Goal: Entertainment & Leisure: Consume media (video, audio)

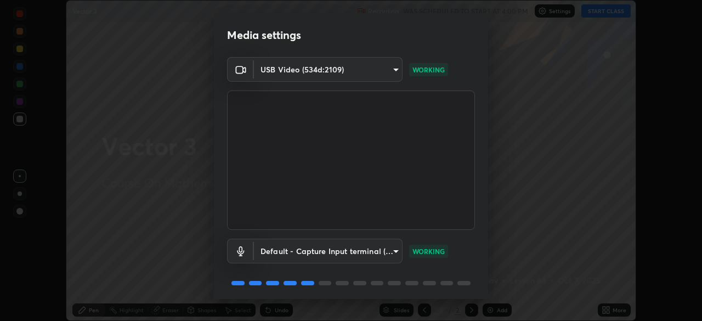
scroll to position [39, 0]
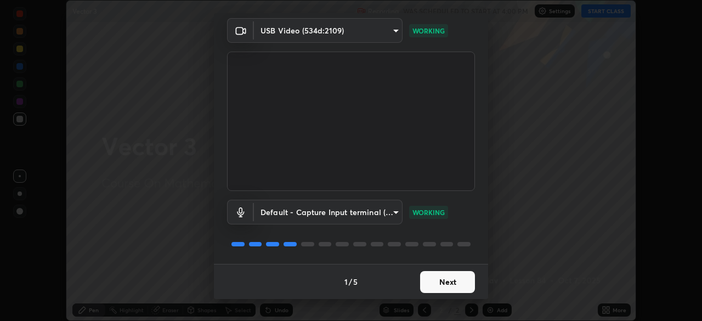
click at [429, 282] on button "Next" at bounding box center [447, 282] width 55 height 22
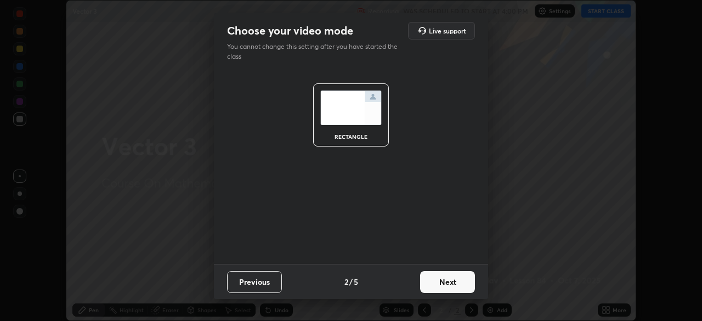
scroll to position [0, 0]
click at [428, 282] on button "Next" at bounding box center [447, 282] width 55 height 22
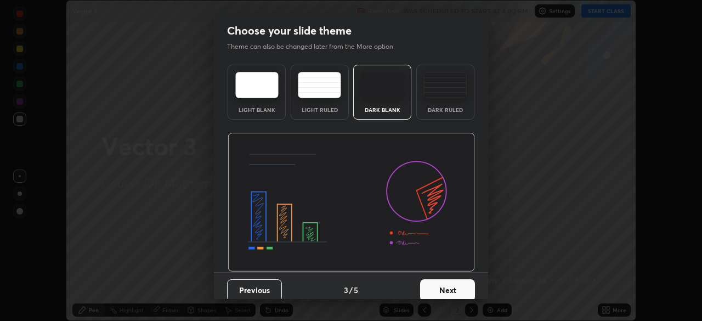
click at [429, 288] on button "Next" at bounding box center [447, 290] width 55 height 22
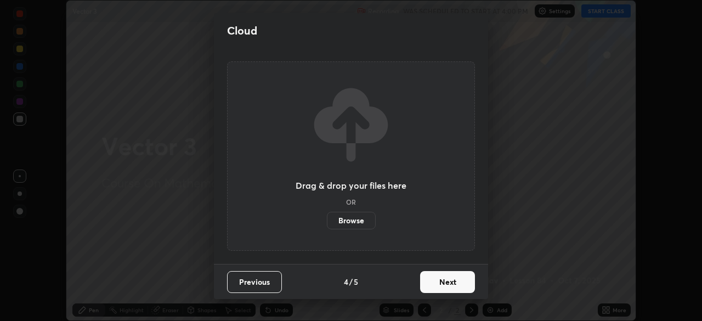
click at [430, 285] on button "Next" at bounding box center [447, 282] width 55 height 22
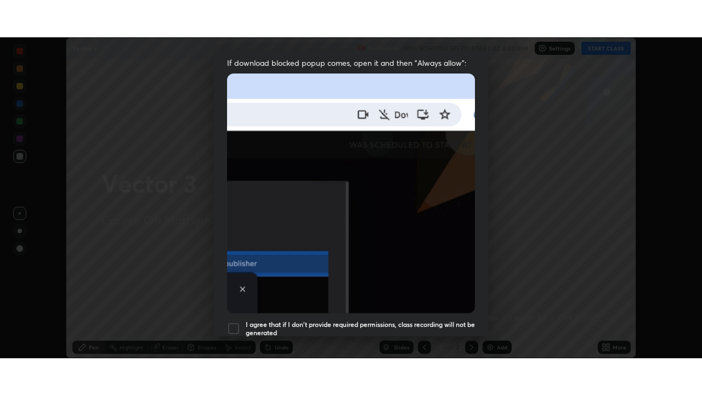
scroll to position [263, 0]
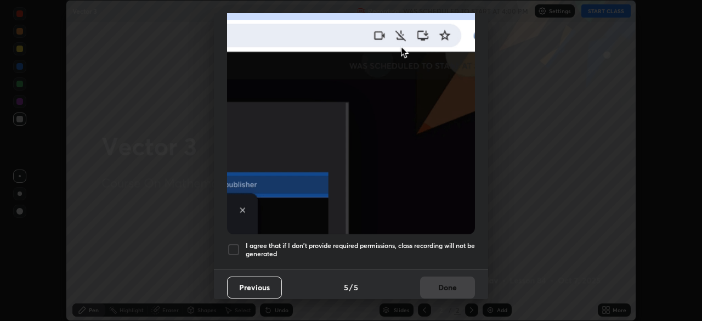
click at [309, 251] on h5 "I agree that if I don't provide required permissions, class recording will not …" at bounding box center [360, 249] width 229 height 17
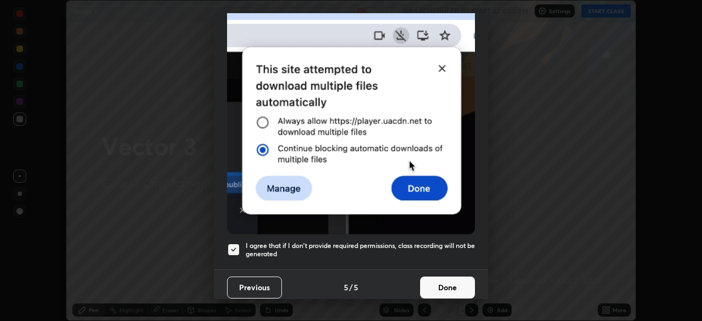
click at [431, 285] on button "Done" at bounding box center [447, 287] width 55 height 22
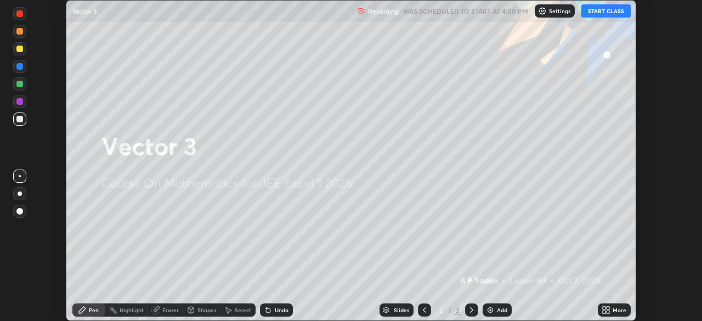
click at [604, 308] on icon at bounding box center [604, 307] width 3 height 3
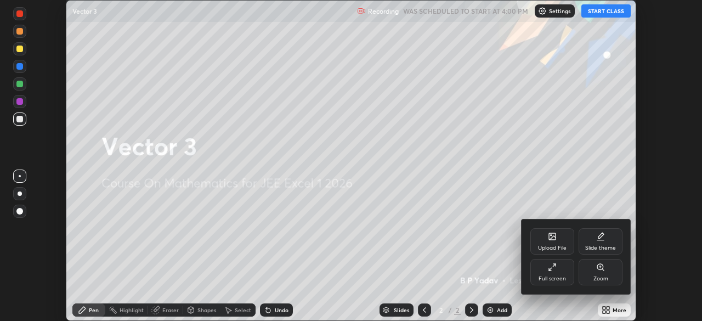
click at [550, 276] on div "Full screen" at bounding box center [551, 278] width 27 height 5
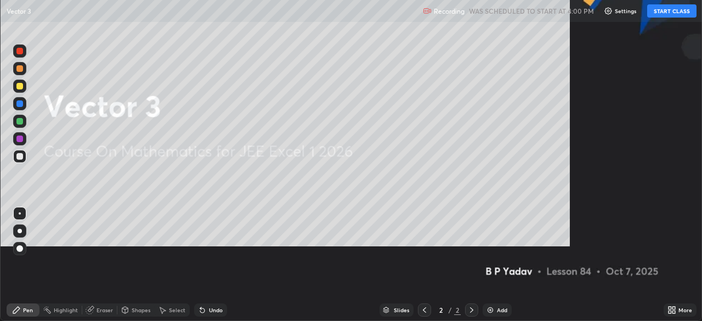
scroll to position [395, 702]
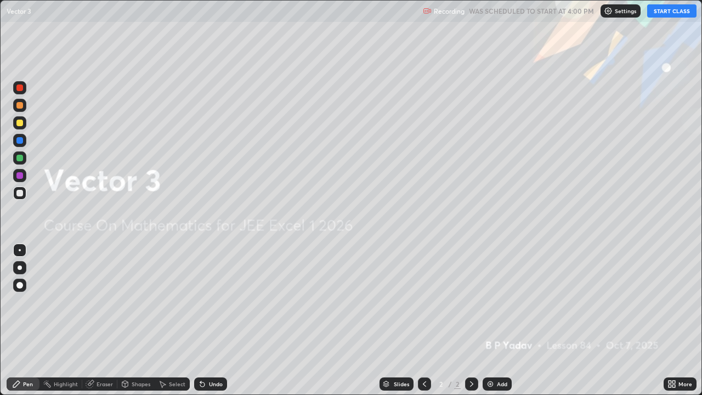
click at [662, 14] on button "START CLASS" at bounding box center [671, 10] width 49 height 13
click at [490, 320] on img at bounding box center [490, 383] width 9 height 9
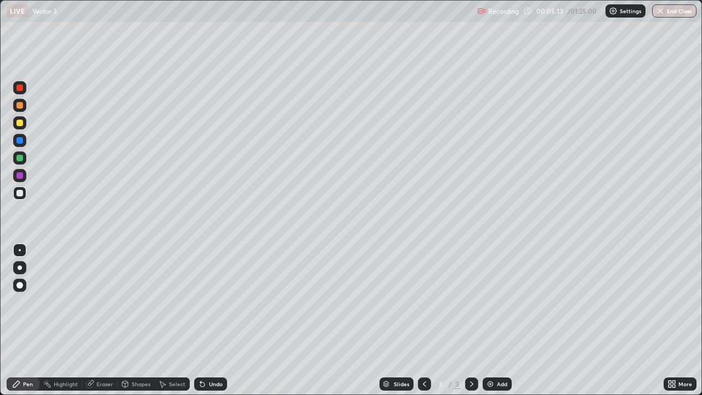
click at [20, 106] on div at bounding box center [19, 105] width 7 height 7
click at [19, 195] on div at bounding box center [19, 193] width 7 height 7
click at [488, 320] on img at bounding box center [490, 383] width 9 height 9
click at [212, 320] on div "Undo" at bounding box center [210, 383] width 33 height 13
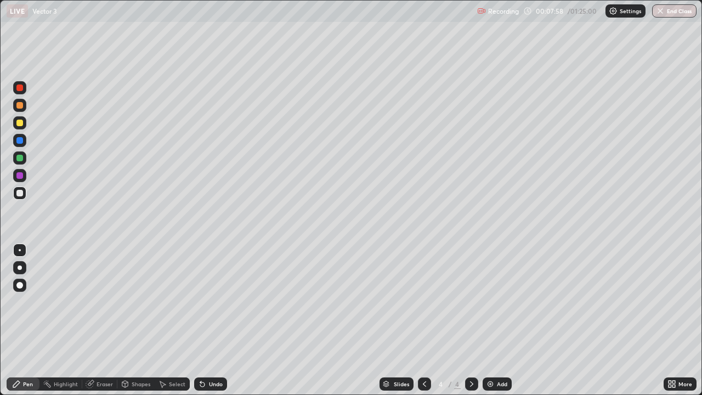
click at [211, 320] on div "Undo" at bounding box center [216, 383] width 14 height 5
click at [209, 320] on div "Undo" at bounding box center [216, 383] width 14 height 5
click at [213, 320] on div "Undo" at bounding box center [216, 383] width 14 height 5
click at [14, 195] on div at bounding box center [19, 192] width 13 height 13
click at [19, 104] on div at bounding box center [19, 105] width 7 height 7
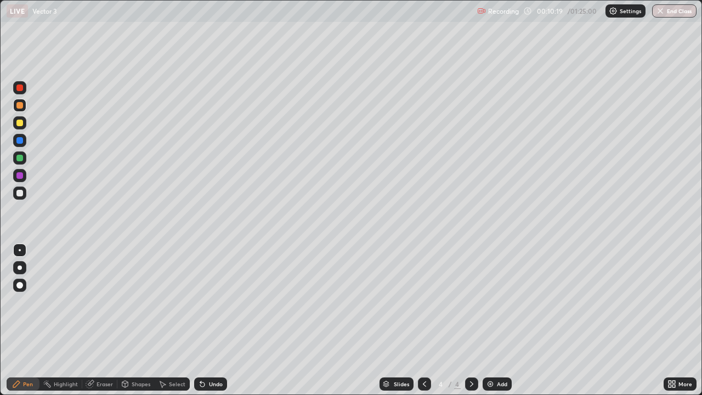
click at [19, 123] on div at bounding box center [19, 123] width 7 height 7
click at [20, 156] on div at bounding box center [19, 158] width 7 height 7
click at [19, 195] on div at bounding box center [19, 193] width 7 height 7
click at [21, 123] on div at bounding box center [19, 123] width 7 height 7
click at [19, 196] on div at bounding box center [19, 192] width 13 height 13
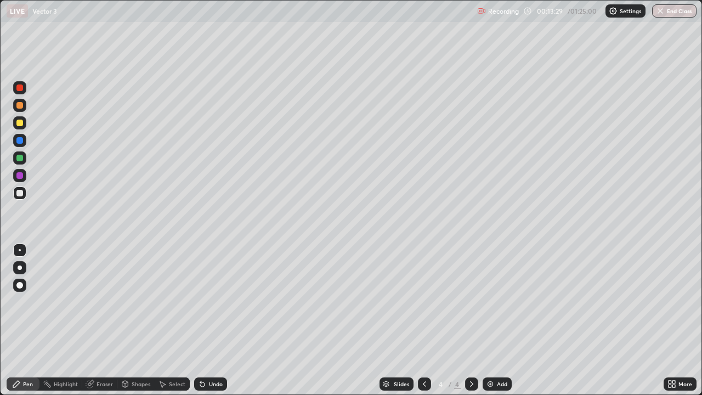
click at [487, 320] on img at bounding box center [490, 383] width 9 height 9
click at [213, 320] on div "Undo" at bounding box center [216, 383] width 14 height 5
click at [211, 320] on div "Undo" at bounding box center [216, 383] width 14 height 5
click at [209, 320] on div "Undo" at bounding box center [216, 383] width 14 height 5
click at [207, 320] on div "Undo" at bounding box center [210, 383] width 33 height 13
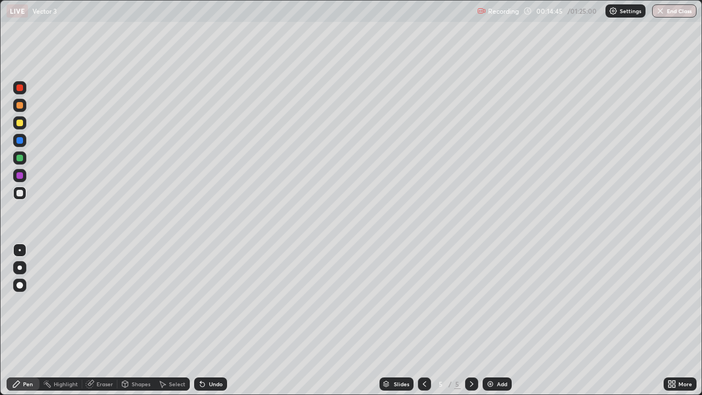
click at [207, 320] on div "Undo" at bounding box center [210, 383] width 33 height 13
click at [205, 320] on icon at bounding box center [202, 383] width 9 height 9
click at [203, 320] on icon at bounding box center [202, 383] width 9 height 9
click at [20, 106] on div at bounding box center [19, 105] width 7 height 7
click at [490, 320] on img at bounding box center [490, 383] width 9 height 9
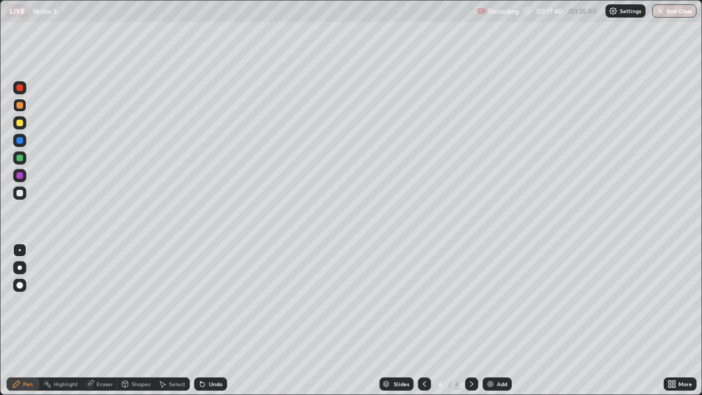
click at [19, 196] on div at bounding box center [19, 193] width 7 height 7
click at [18, 124] on div at bounding box center [19, 123] width 7 height 7
click at [18, 193] on div at bounding box center [19, 193] width 7 height 7
click at [360, 320] on div "Slides 6 / 6 Add" at bounding box center [445, 384] width 436 height 22
click at [490, 320] on img at bounding box center [490, 383] width 9 height 9
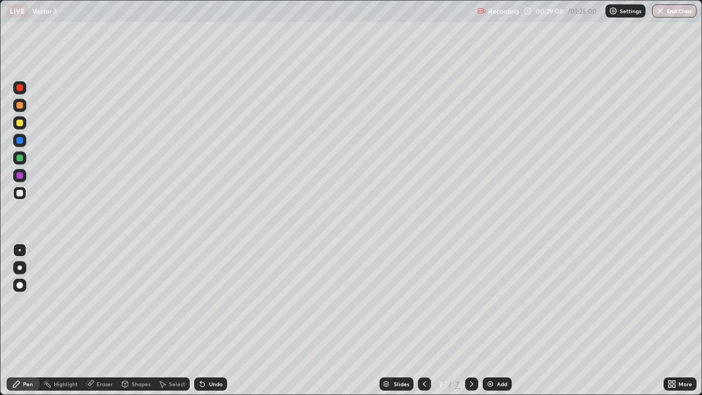
click at [20, 159] on div at bounding box center [19, 158] width 7 height 7
click at [20, 129] on div at bounding box center [19, 122] width 13 height 13
click at [20, 105] on div at bounding box center [19, 105] width 7 height 7
click at [486, 320] on img at bounding box center [490, 383] width 9 height 9
click at [26, 194] on div at bounding box center [19, 192] width 13 height 13
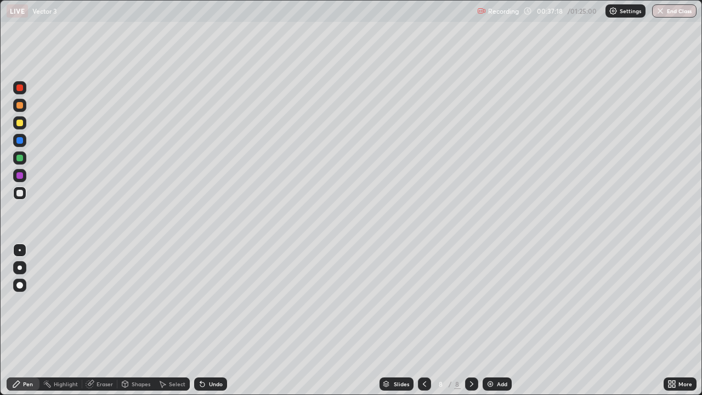
click at [486, 320] on img at bounding box center [490, 383] width 9 height 9
click at [211, 320] on div "Undo" at bounding box center [216, 383] width 14 height 5
click at [19, 159] on div at bounding box center [19, 158] width 7 height 7
click at [20, 174] on div at bounding box center [19, 175] width 7 height 7
click at [14, 161] on div at bounding box center [19, 157] width 13 height 13
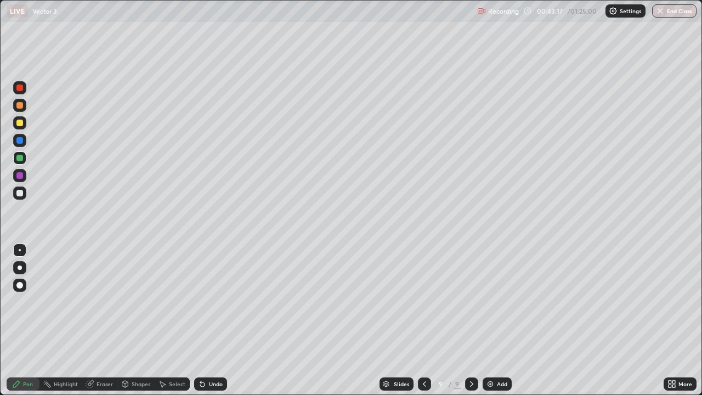
click at [18, 127] on div at bounding box center [19, 122] width 13 height 13
click at [487, 320] on div "Add" at bounding box center [496, 383] width 29 height 13
click at [18, 195] on div at bounding box center [19, 193] width 7 height 7
click at [213, 320] on div "Undo" at bounding box center [216, 383] width 14 height 5
click at [215, 320] on div "Undo" at bounding box center [216, 383] width 14 height 5
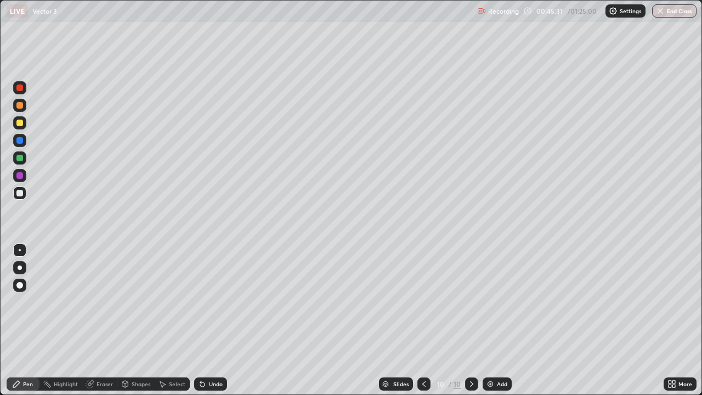
click at [215, 320] on div "Undo" at bounding box center [216, 383] width 14 height 5
click at [22, 156] on div at bounding box center [19, 158] width 7 height 7
click at [18, 193] on div at bounding box center [19, 193] width 7 height 7
click at [490, 320] on img at bounding box center [490, 383] width 9 height 9
click at [21, 109] on div at bounding box center [19, 105] width 13 height 13
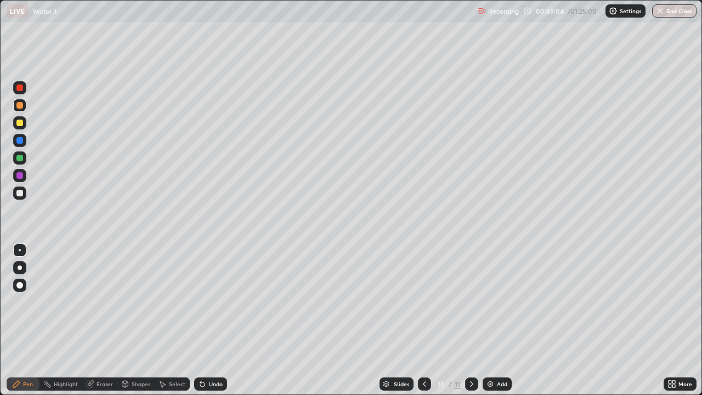
click at [16, 197] on div at bounding box center [19, 192] width 13 height 13
click at [13, 191] on div at bounding box center [19, 192] width 13 height 13
click at [491, 320] on img at bounding box center [490, 383] width 9 height 9
click at [18, 160] on div at bounding box center [19, 158] width 7 height 7
click at [18, 193] on div at bounding box center [19, 193] width 7 height 7
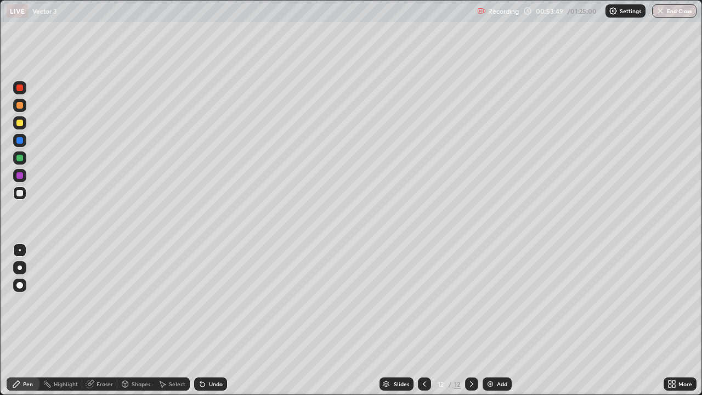
click at [19, 179] on div at bounding box center [19, 175] width 13 height 13
click at [18, 195] on div at bounding box center [19, 193] width 7 height 7
click at [22, 123] on div at bounding box center [19, 123] width 7 height 7
click at [19, 194] on div at bounding box center [19, 193] width 7 height 7
click at [20, 160] on div at bounding box center [19, 158] width 7 height 7
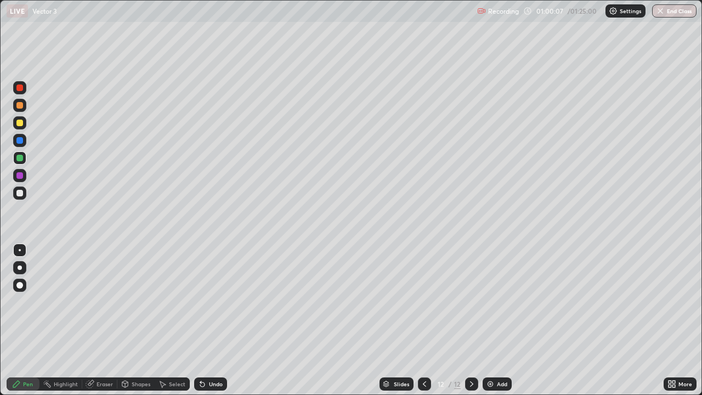
click at [486, 320] on img at bounding box center [490, 383] width 9 height 9
click at [20, 106] on div at bounding box center [19, 105] width 7 height 7
click at [18, 197] on div at bounding box center [19, 192] width 13 height 13
click at [21, 191] on div at bounding box center [19, 193] width 7 height 7
click at [218, 320] on div "Undo" at bounding box center [210, 383] width 33 height 13
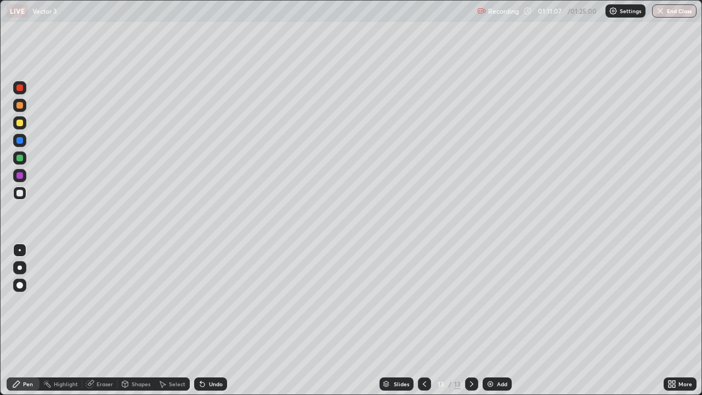
click at [219, 320] on div "Undo" at bounding box center [216, 383] width 14 height 5
click at [220, 320] on div "Undo" at bounding box center [216, 383] width 14 height 5
click at [219, 320] on div "Undo" at bounding box center [216, 383] width 14 height 5
click at [214, 320] on div "Undo" at bounding box center [216, 383] width 14 height 5
click at [211, 320] on div "Undo" at bounding box center [216, 383] width 14 height 5
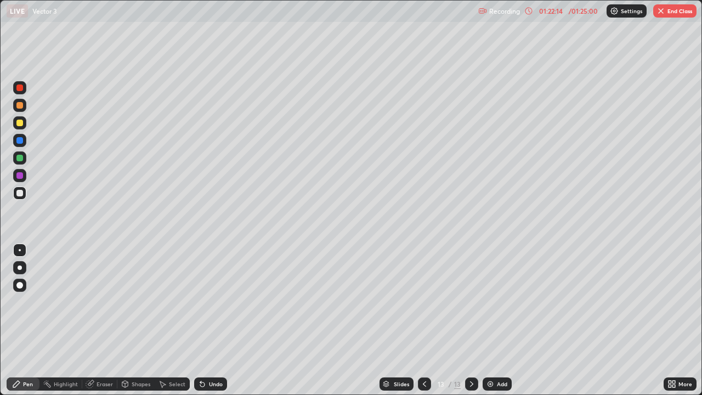
click at [671, 13] on button "End Class" at bounding box center [674, 10] width 43 height 13
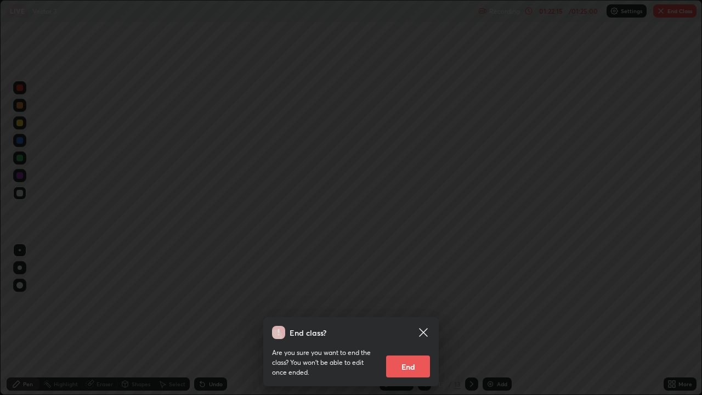
click at [419, 320] on button "End" at bounding box center [408, 366] width 44 height 22
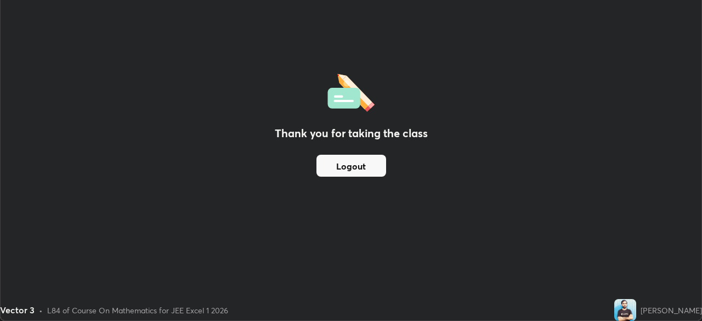
scroll to position [54507, 54126]
